Goal: Task Accomplishment & Management: Manage account settings

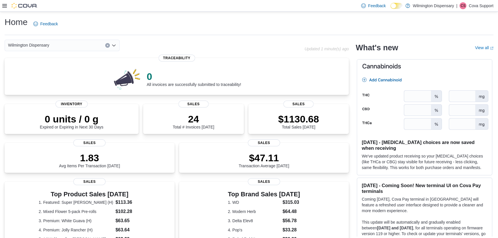
click at [3, 8] on icon at bounding box center [4, 5] width 5 height 5
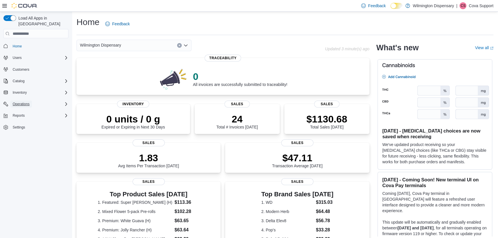
drag, startPoint x: 15, startPoint y: 97, endPoint x: 15, endPoint y: 101, distance: 4.3
click at [15, 102] on span "Operations" at bounding box center [21, 104] width 17 height 5
click at [17, 110] on span "Cash Management" at bounding box center [24, 112] width 29 height 5
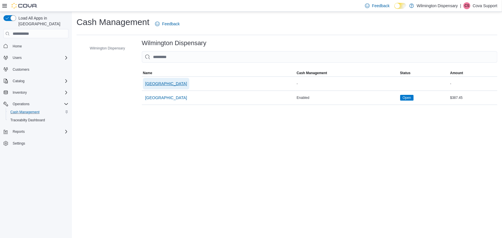
click at [159, 84] on span "[GEOGRAPHIC_DATA]" at bounding box center [166, 84] width 42 height 6
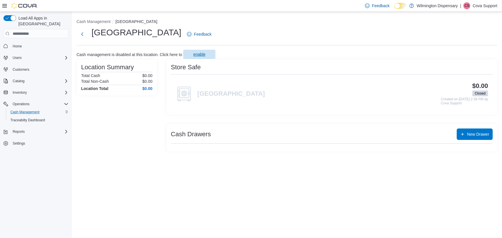
click at [195, 56] on span "enable" at bounding box center [199, 55] width 12 height 6
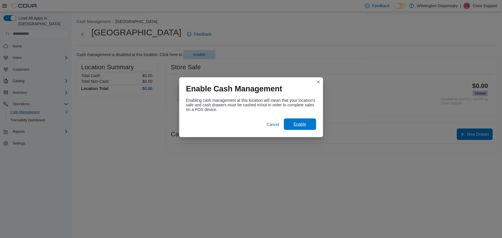
click at [306, 119] on span "Enable" at bounding box center [299, 125] width 25 height 12
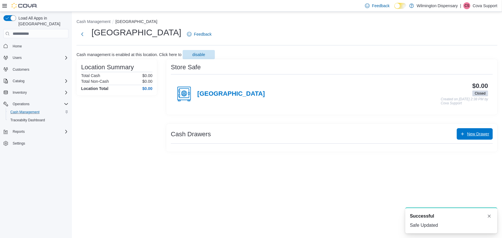
click at [479, 132] on span "New Drawer" at bounding box center [478, 134] width 22 height 6
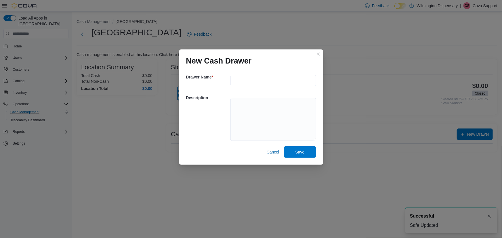
click at [269, 83] on input "text" at bounding box center [274, 81] width 86 height 12
type input "********"
click at [301, 151] on span "Save" at bounding box center [300, 152] width 9 height 6
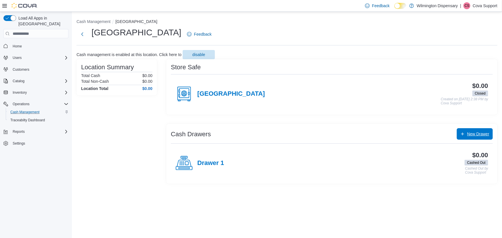
click at [466, 134] on span "New Drawer" at bounding box center [474, 134] width 29 height 12
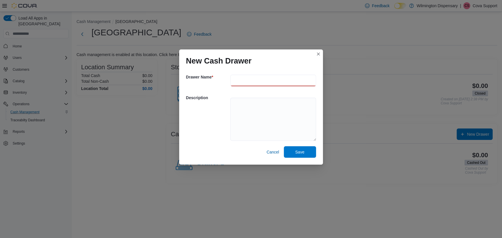
click at [242, 85] on input "text" at bounding box center [274, 81] width 86 height 12
type input "********"
click at [303, 153] on span "Save" at bounding box center [300, 152] width 9 height 6
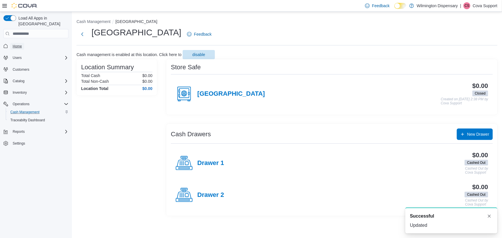
click at [20, 44] on span "Home" at bounding box center [17, 46] width 9 height 5
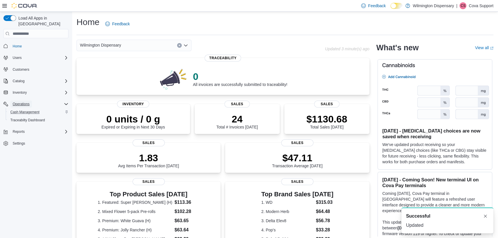
click at [28, 102] on span "Operations" at bounding box center [21, 104] width 17 height 5
click at [22, 113] on span "Reports" at bounding box center [19, 115] width 12 height 5
click at [26, 112] on button "Reports" at bounding box center [18, 115] width 17 height 7
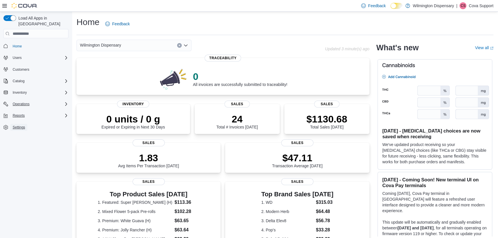
click at [19, 124] on span "Settings" at bounding box center [19, 127] width 12 height 7
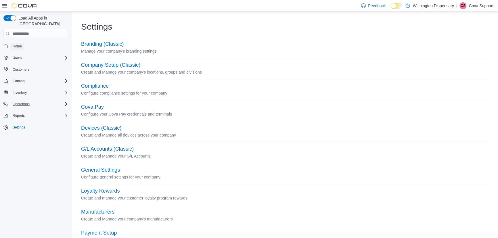
click at [18, 43] on span "Home" at bounding box center [17, 46] width 9 height 7
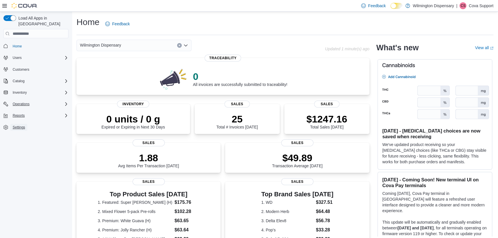
drag, startPoint x: 17, startPoint y: 118, endPoint x: 141, endPoint y: 121, distance: 123.8
click at [17, 124] on span "Settings" at bounding box center [19, 127] width 12 height 7
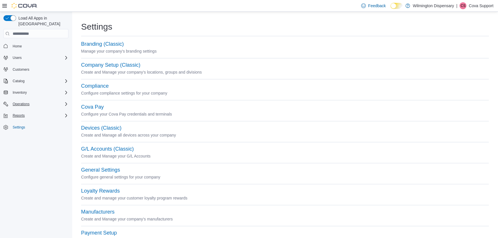
scroll to position [232, 0]
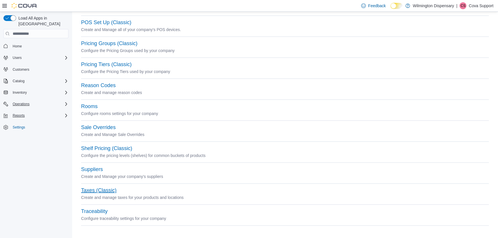
click at [102, 191] on button "Taxes (Classic)" at bounding box center [98, 191] width 35 height 6
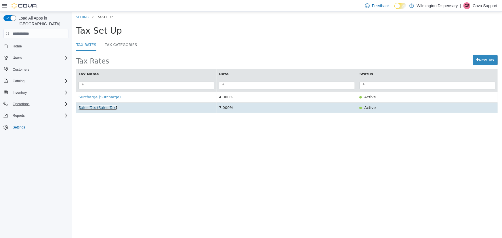
click at [100, 108] on span "Sales Tax (Sales Tax)" at bounding box center [97, 108] width 39 height 4
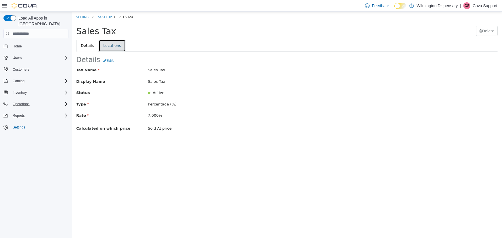
click at [104, 49] on link "Locations" at bounding box center [111, 46] width 27 height 12
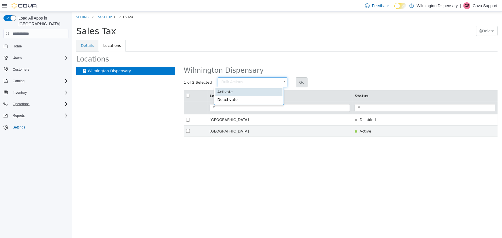
drag, startPoint x: 222, startPoint y: 81, endPoint x: 228, endPoint y: 85, distance: 7.6
click at [226, 84] on body "× Settings Tax Setup Sales Tax Sales Tax [GEOGRAPHIC_DATA] Details Locations Lo…" at bounding box center [287, 77] width 430 height 131
type input "********"
click at [299, 75] on div "Wilmington Dispensary 1 of 2 Selected Activate ******** Go Location Name Status…" at bounding box center [341, 102] width 314 height 71
click at [296, 82] on button "Go" at bounding box center [302, 82] width 12 height 10
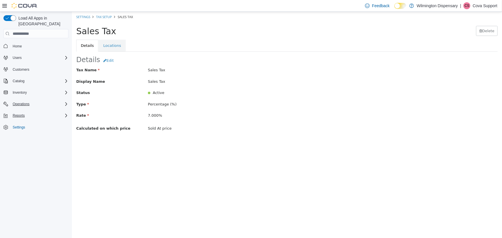
click at [27, 42] on span "Home" at bounding box center [39, 45] width 58 height 7
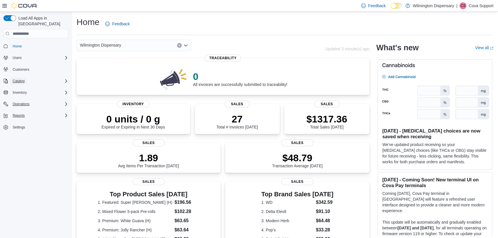
click at [25, 78] on button "Catalog" at bounding box center [18, 81] width 16 height 7
click at [23, 93] on button "My Catalog (Classic)" at bounding box center [38, 97] width 65 height 8
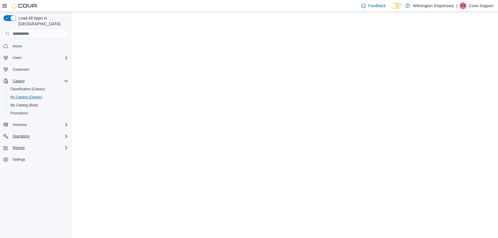
click at [23, 93] on button "My Catalog (Classic)" at bounding box center [38, 97] width 65 height 8
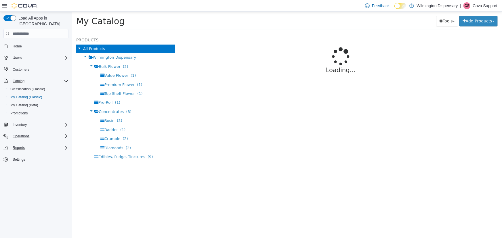
select select "**********"
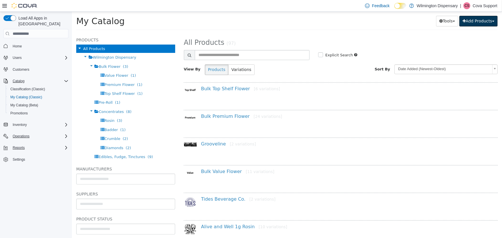
drag, startPoint x: 463, startPoint y: 20, endPoint x: 465, endPoint y: 29, distance: 8.8
click at [463, 20] on icon "button" at bounding box center [463, 21] width 3 height 4
click at [465, 33] on link "Create New Product" at bounding box center [466, 33] width 64 height 8
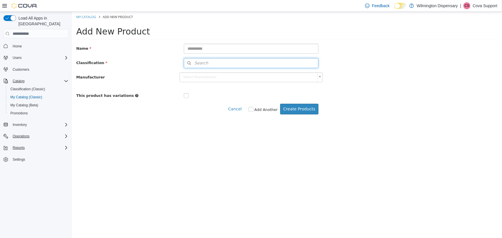
click at [263, 65] on button "Search" at bounding box center [251, 63] width 135 height 10
click at [297, 72] on span "or browse" at bounding box center [303, 73] width 30 height 10
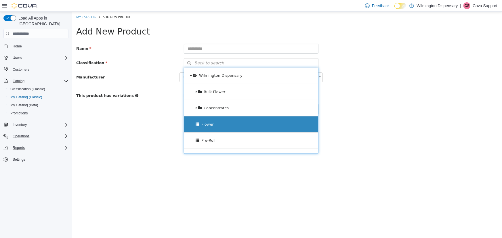
click at [273, 126] on div "Flower" at bounding box center [251, 125] width 134 height 16
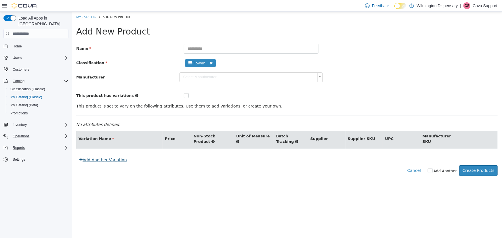
click at [100, 155] on link "Add Another Variation" at bounding box center [103, 160] width 54 height 11
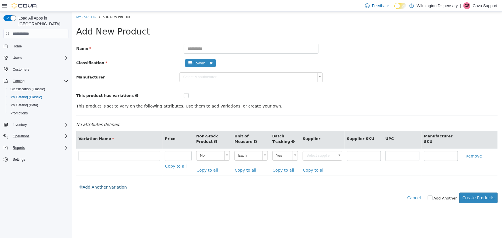
click at [94, 186] on link "Add Another Variation" at bounding box center [103, 187] width 54 height 11
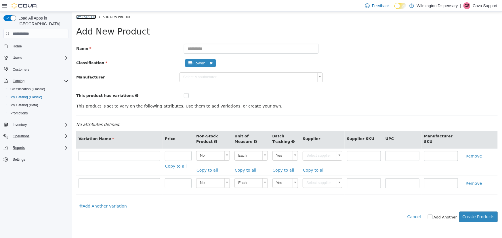
click at [90, 16] on link "My Catalog" at bounding box center [86, 17] width 20 height 4
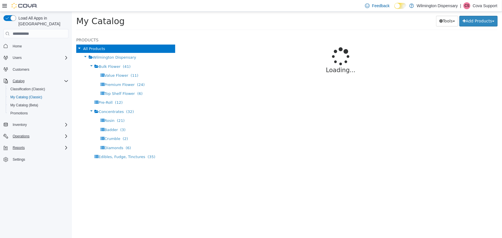
select select "**********"
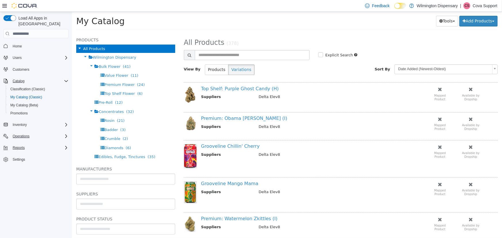
click at [34, 144] on div "Reports" at bounding box center [39, 147] width 58 height 7
click at [19, 186] on span "Reports" at bounding box center [16, 188] width 12 height 5
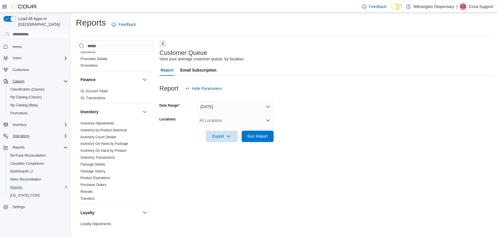
scroll to position [235, 0]
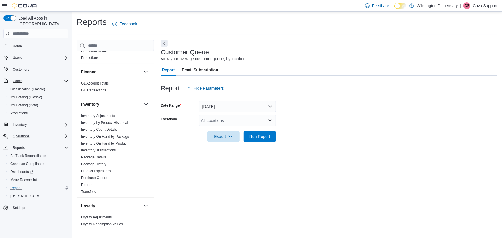
click at [41, 53] on div "Users" at bounding box center [35, 58] width 65 height 10
click at [37, 54] on div "Users" at bounding box center [39, 57] width 58 height 7
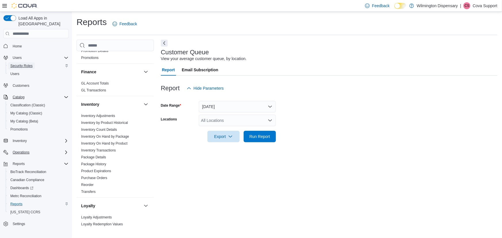
click at [34, 62] on link "Security Roles" at bounding box center [21, 65] width 27 height 7
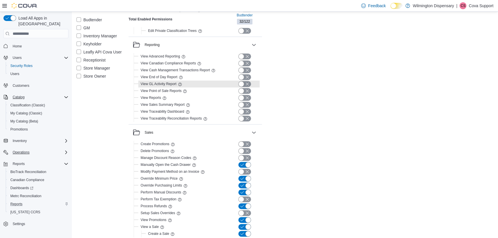
scroll to position [994, 0]
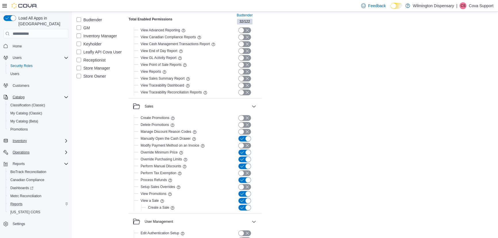
click at [36, 138] on div "Inventory" at bounding box center [39, 141] width 58 height 7
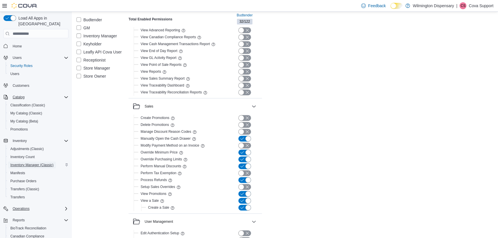
click at [36, 163] on span "Inventory Manager (Classic)" at bounding box center [31, 165] width 43 height 5
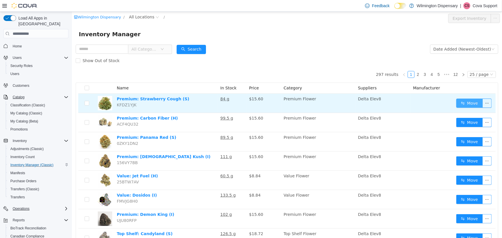
click at [459, 104] on button "Move" at bounding box center [469, 103] width 26 height 9
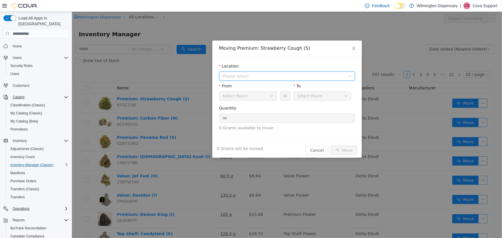
click at [264, 77] on span "Please select" at bounding box center [283, 76] width 123 height 6
click at [269, 98] on span "[GEOGRAPHIC_DATA]" at bounding box center [292, 97] width 121 height 8
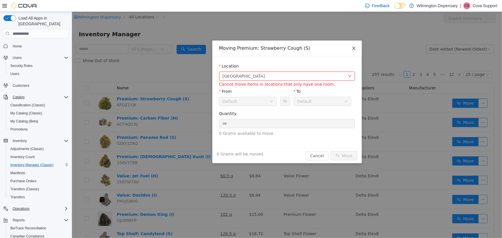
drag, startPoint x: 351, startPoint y: 51, endPoint x: 356, endPoint y: 54, distance: 6.7
click at [351, 52] on span "Close" at bounding box center [354, 49] width 16 height 16
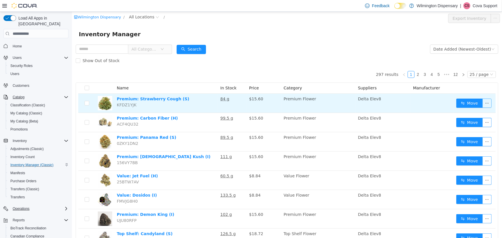
click at [484, 102] on button "button" at bounding box center [486, 103] width 9 height 9
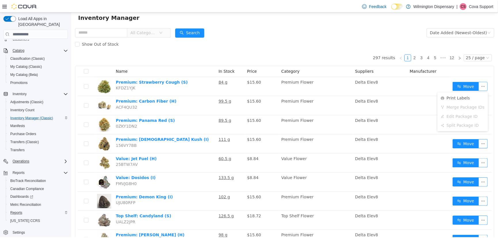
scroll to position [26, 0]
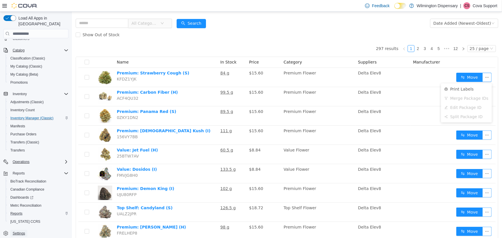
click at [14, 231] on span "Settings" at bounding box center [19, 233] width 12 height 5
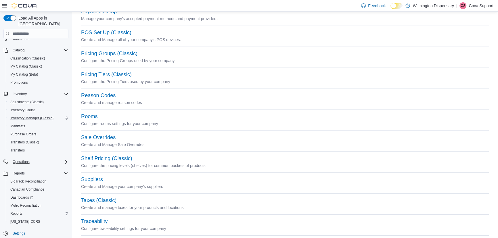
scroll to position [232, 0]
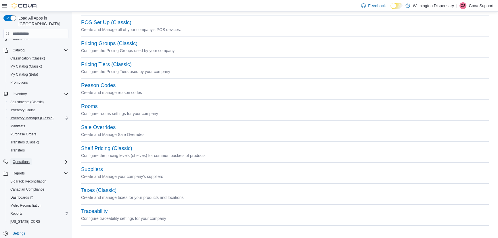
click at [24, 160] on span "Operations" at bounding box center [21, 162] width 17 height 5
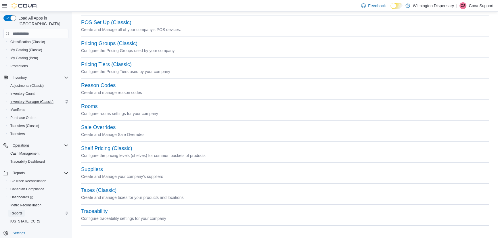
click at [15, 211] on span "Reports" at bounding box center [16, 213] width 12 height 5
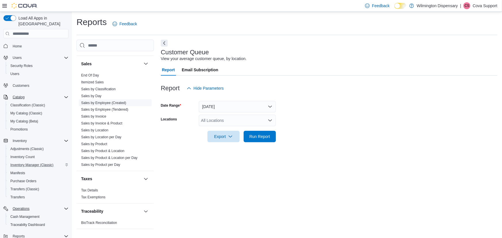
click at [104, 101] on link "Sales by Employee (Created)" at bounding box center [103, 103] width 45 height 4
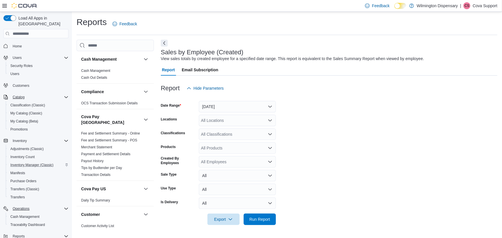
click at [340, 105] on form "Date Range [DATE] Locations All Locations Classifications All Classifications P…" at bounding box center [329, 159] width 337 height 131
click at [21, 111] on span "My Catalog (Classic)" at bounding box center [26, 113] width 32 height 5
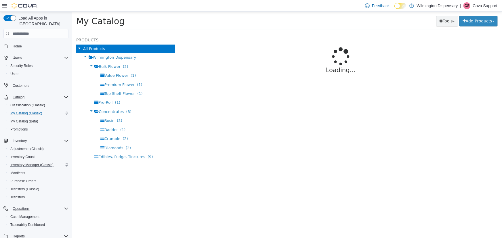
select select "**********"
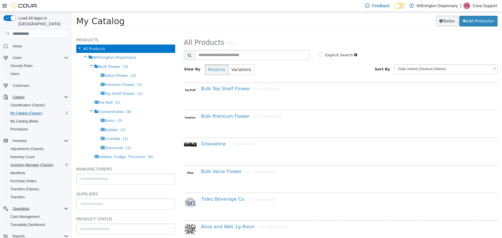
click at [442, 23] on button "Tools" at bounding box center [447, 21] width 22 height 11
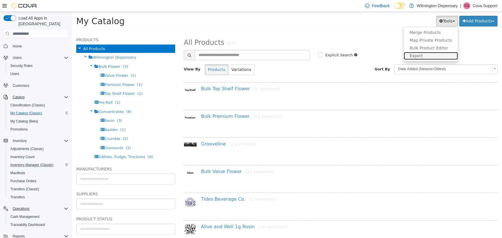
click at [428, 59] on link "Export" at bounding box center [431, 56] width 54 height 8
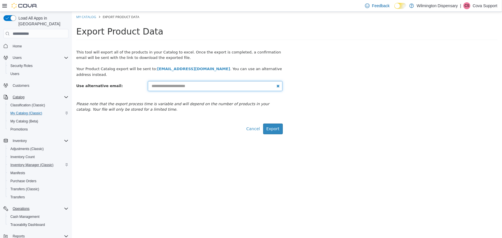
click at [190, 87] on input "text" at bounding box center [215, 86] width 135 height 10
type input "**********"
click at [263, 124] on button "Export" at bounding box center [273, 129] width 20 height 11
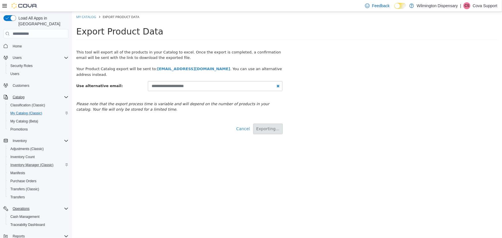
select select "**********"
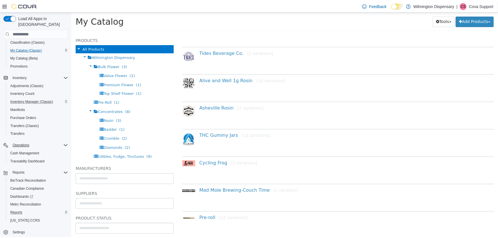
scroll to position [157, 0]
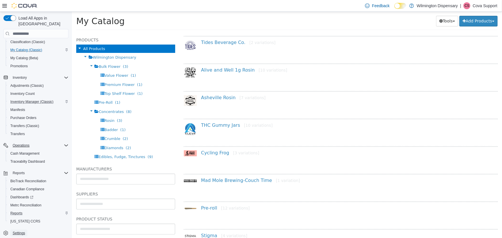
click at [18, 230] on span "Settings" at bounding box center [19, 233] width 12 height 7
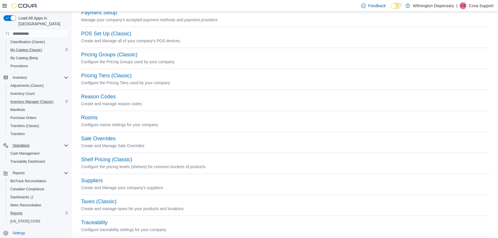
scroll to position [232, 0]
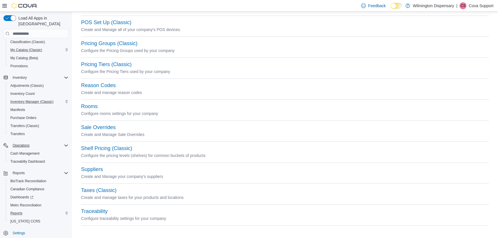
click at [74, 15] on div "Settings Branding (Classic) Manage your company's branding settings Company Set…" at bounding box center [285, 9] width 426 height 458
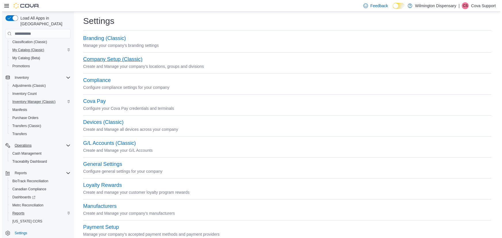
scroll to position [0, 0]
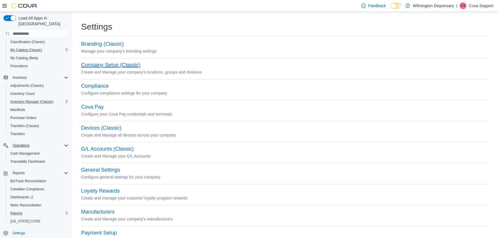
click at [97, 65] on button "Company Setup (Classic)" at bounding box center [110, 65] width 59 height 6
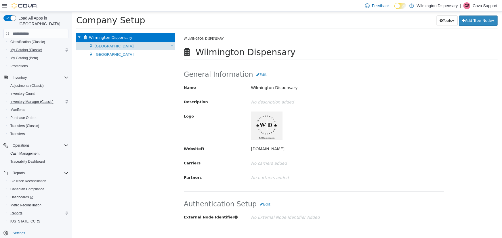
click at [95, 45] on span "[GEOGRAPHIC_DATA]" at bounding box center [113, 46] width 39 height 4
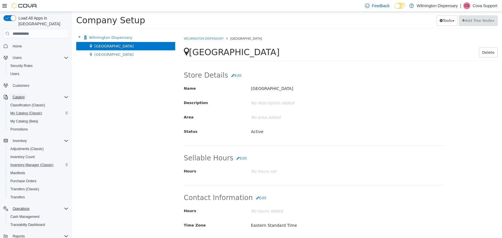
click at [24, 94] on button "Catalog" at bounding box center [18, 97] width 16 height 7
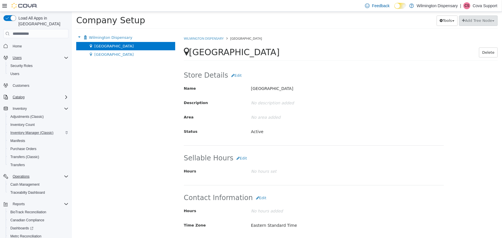
click at [33, 54] on div "Users" at bounding box center [39, 57] width 58 height 7
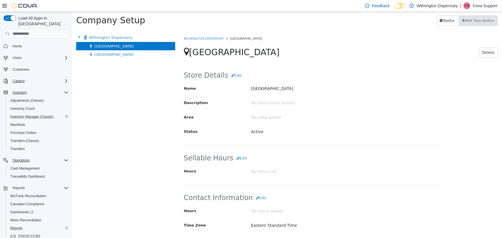
click at [40, 89] on div "Inventory" at bounding box center [39, 92] width 58 height 7
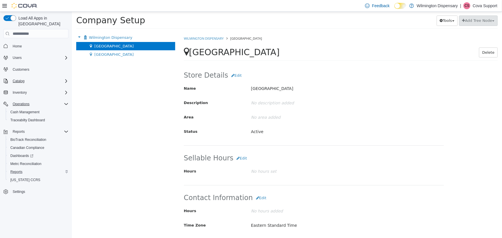
click at [42, 101] on div "Operations" at bounding box center [39, 104] width 58 height 7
click at [49, 112] on div "Reports" at bounding box center [39, 115] width 58 height 7
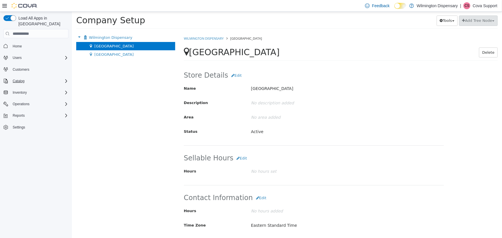
click at [23, 41] on div "Home" at bounding box center [35, 46] width 65 height 11
click at [23, 42] on span "Home" at bounding box center [39, 45] width 58 height 7
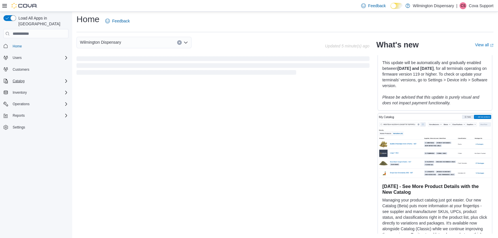
scroll to position [26, 0]
